Goal: Transaction & Acquisition: Purchase product/service

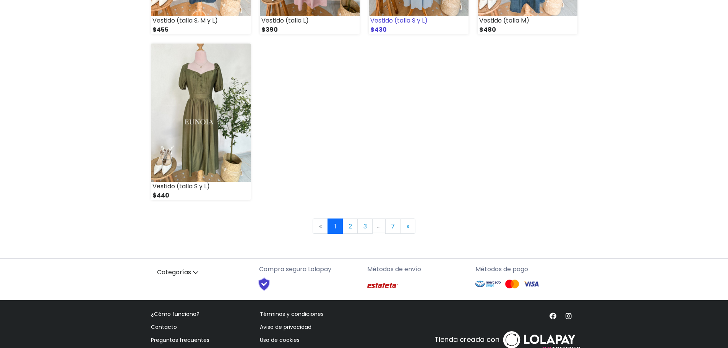
scroll to position [1100, 0]
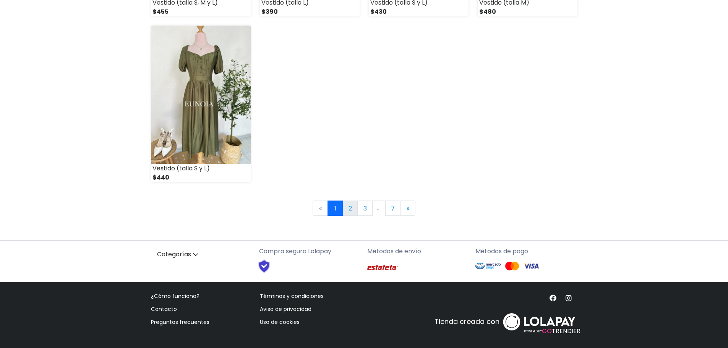
click at [351, 209] on link "2" at bounding box center [349, 208] width 15 height 15
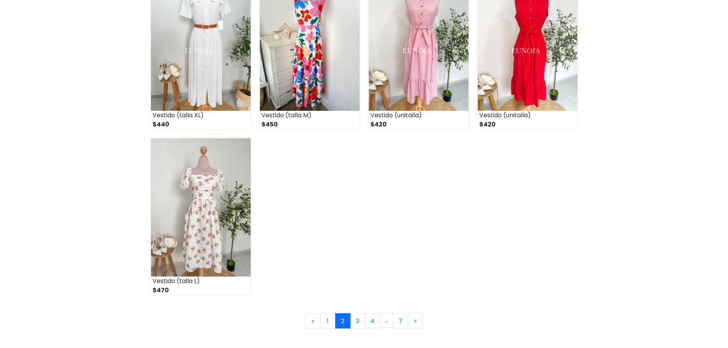
scroll to position [1070, 0]
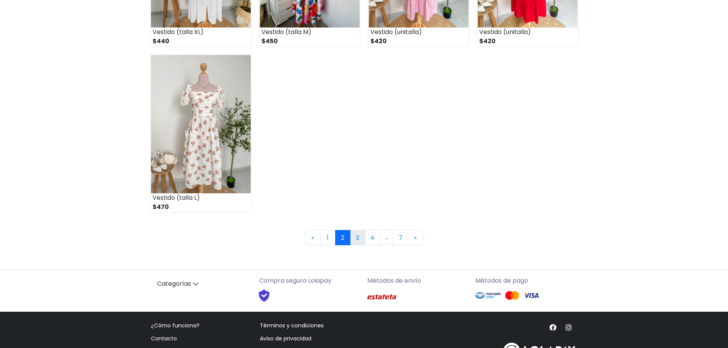
click at [355, 237] on link "3" at bounding box center [357, 237] width 15 height 15
click at [359, 236] on link "3" at bounding box center [357, 237] width 15 height 15
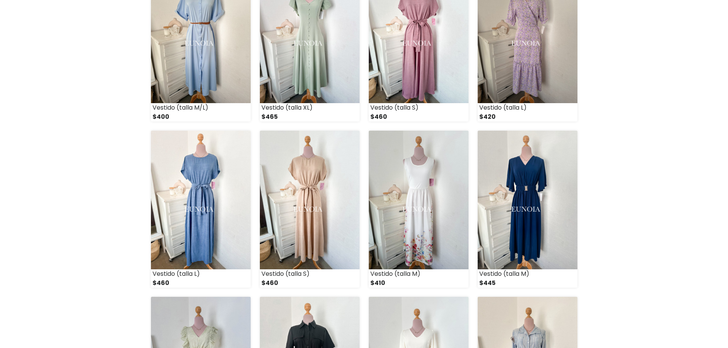
scroll to position [497, 0]
click at [510, 220] on img at bounding box center [528, 199] width 100 height 138
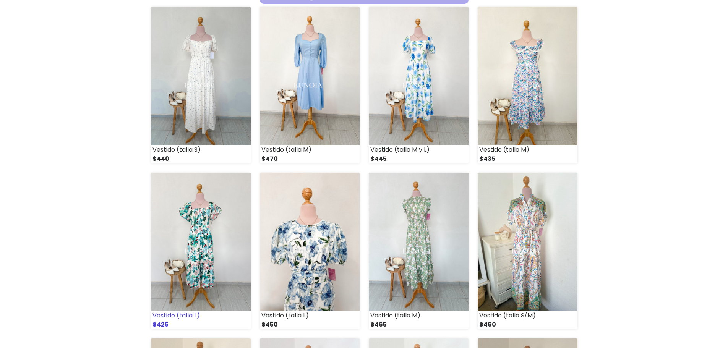
scroll to position [76, 0]
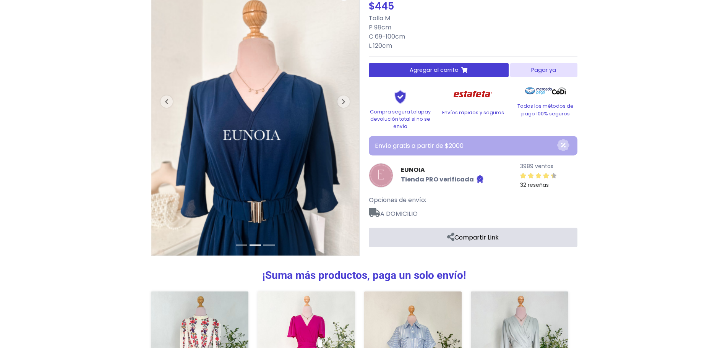
scroll to position [76, 0]
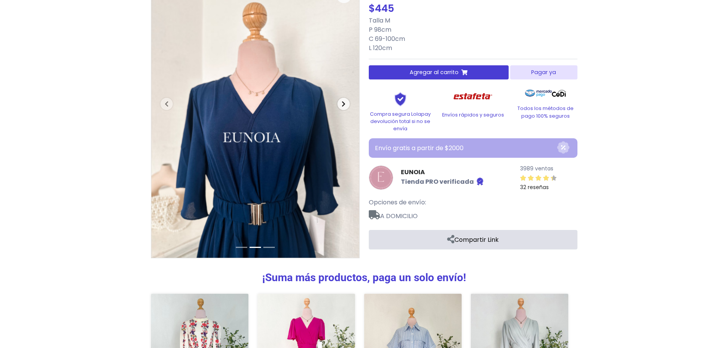
click at [342, 104] on icon "button" at bounding box center [344, 104] width 4 height 6
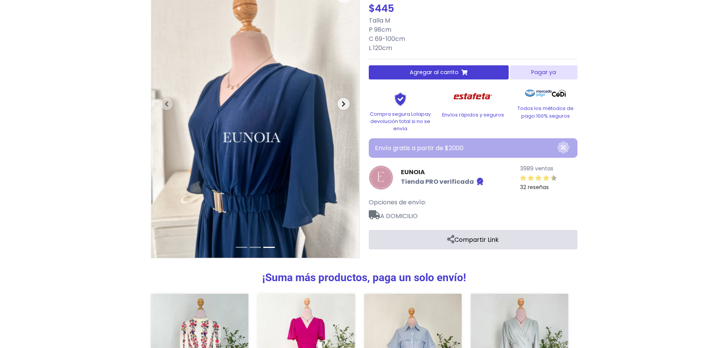
click at [344, 106] on icon "button" at bounding box center [344, 104] width 4 height 6
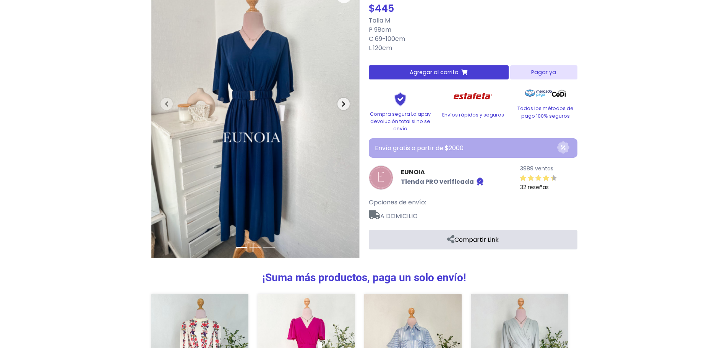
click at [344, 106] on icon "button" at bounding box center [344, 104] width 4 height 6
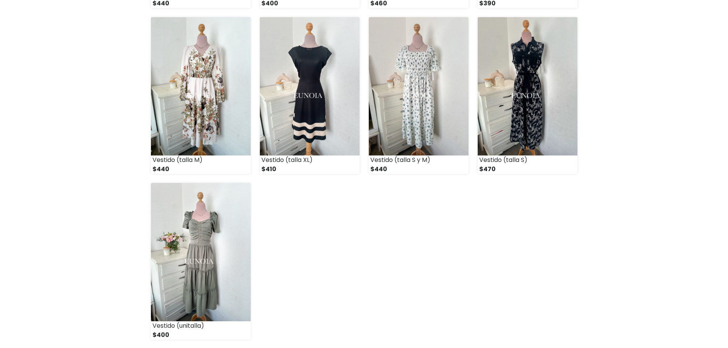
scroll to position [955, 0]
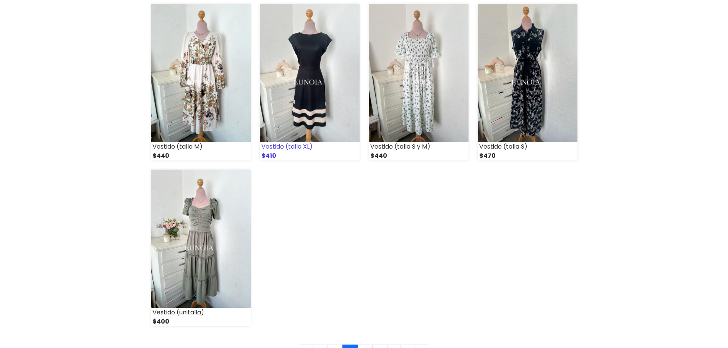
click at [316, 90] on img at bounding box center [310, 73] width 100 height 138
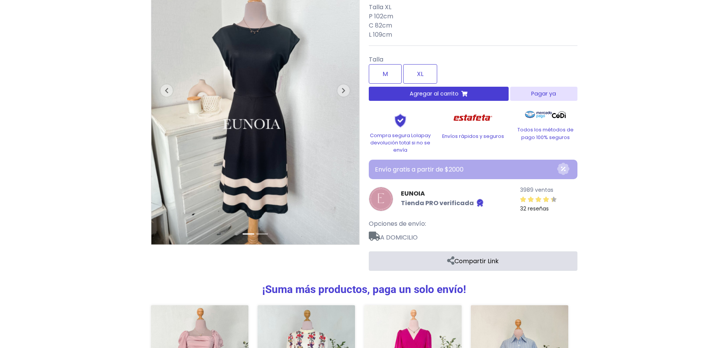
scroll to position [76, 0]
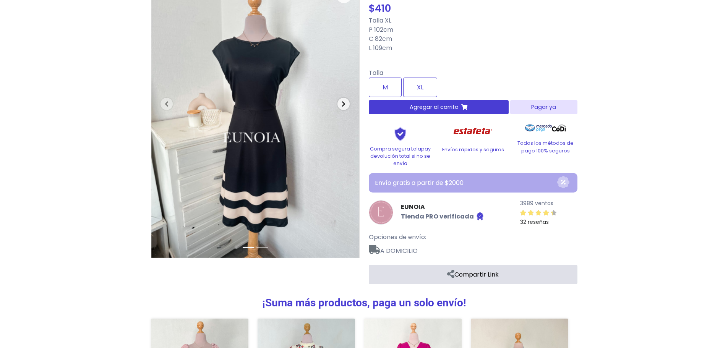
click at [342, 104] on icon "button" at bounding box center [344, 104] width 4 height 6
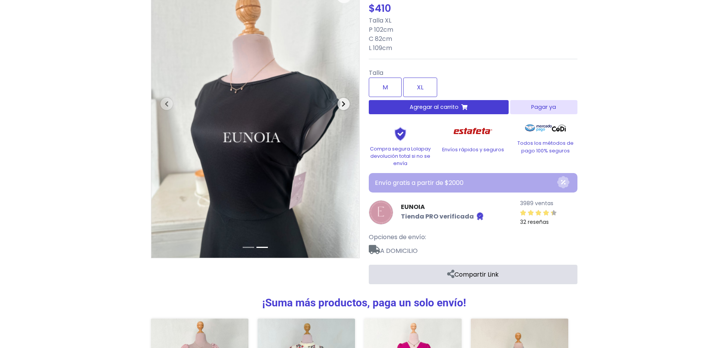
click at [342, 104] on icon "button" at bounding box center [344, 104] width 4 height 6
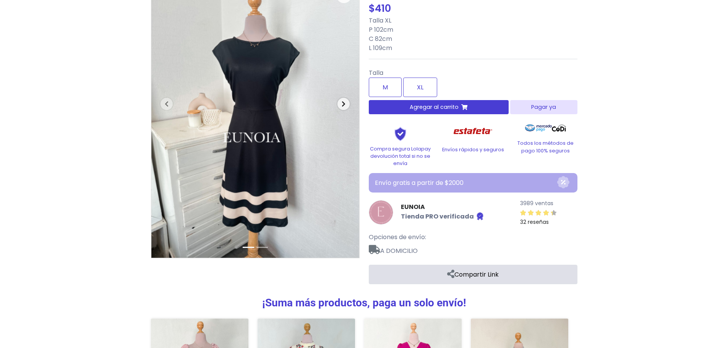
click at [342, 104] on icon "button" at bounding box center [344, 104] width 4 height 6
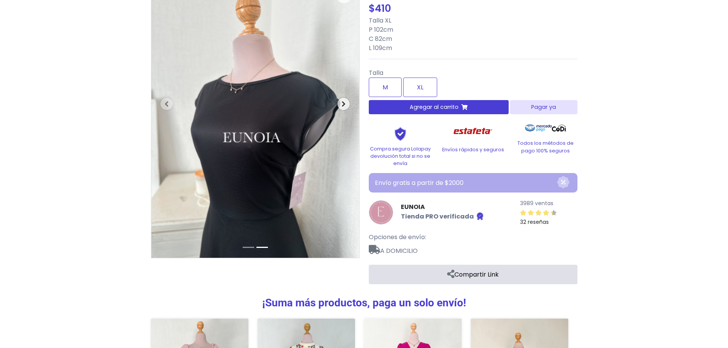
click at [342, 104] on icon "button" at bounding box center [344, 104] width 4 height 6
